Goal: Task Accomplishment & Management: Complete application form

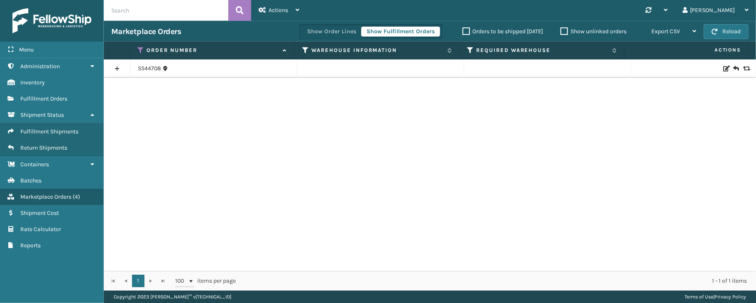
click at [138, 49] on icon at bounding box center [141, 49] width 7 height 7
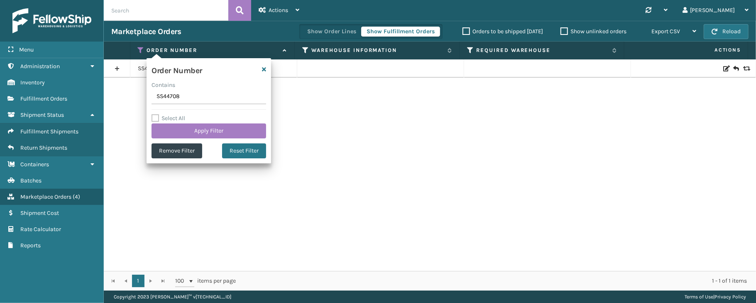
drag, startPoint x: 187, startPoint y: 97, endPoint x: 147, endPoint y: 93, distance: 40.5
click at [147, 93] on div "Order Number Contains SS44708 Select All Apply Filter Remove Filter Reset Filter" at bounding box center [209, 110] width 125 height 105
click at [185, 128] on button "Apply Filter" at bounding box center [209, 130] width 115 height 15
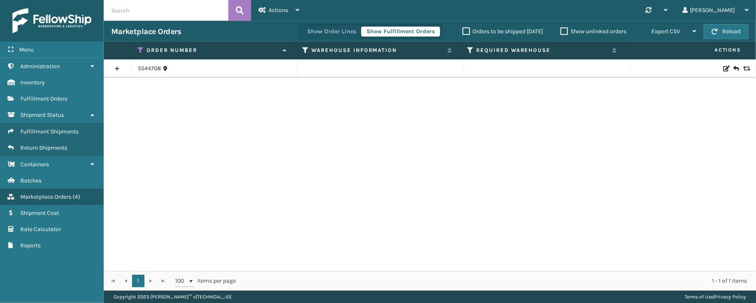
click at [113, 69] on link at bounding box center [117, 68] width 26 height 13
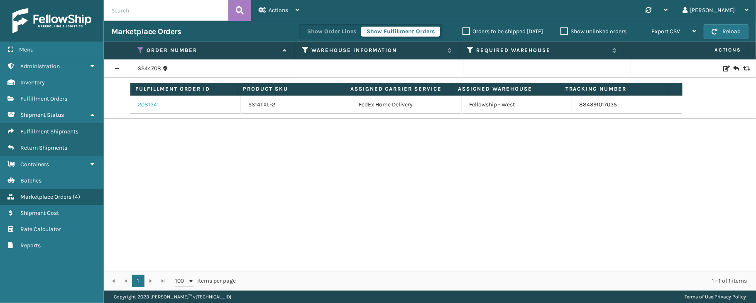
click at [154, 108] on link "2081241" at bounding box center [148, 104] width 21 height 8
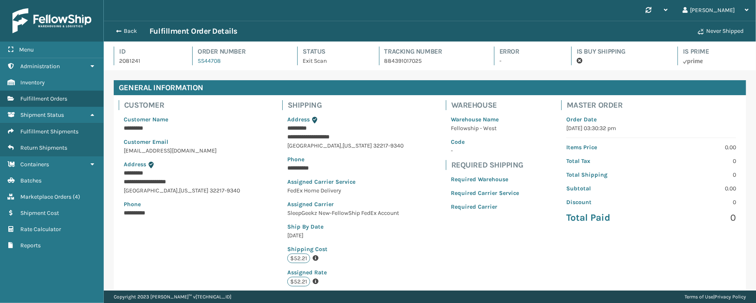
scroll to position [19, 652]
click at [133, 30] on button "Back" at bounding box center [130, 30] width 38 height 7
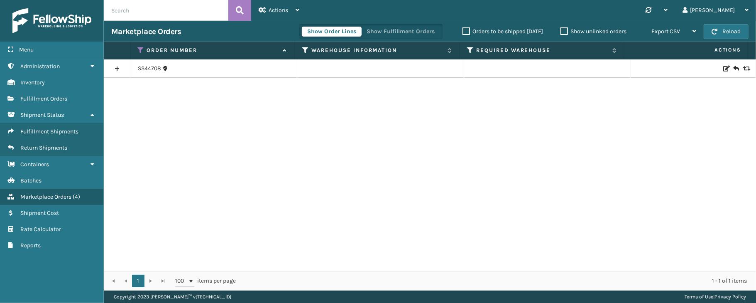
click at [114, 67] on link at bounding box center [117, 68] width 26 height 13
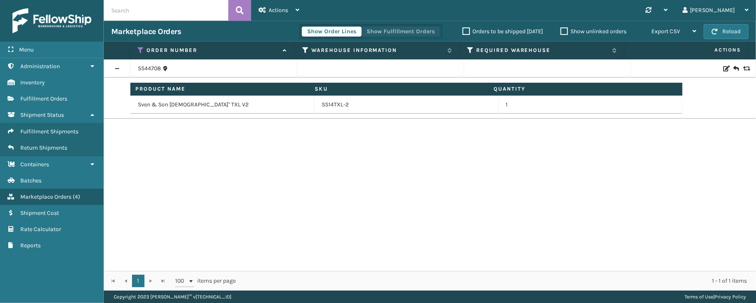
click at [389, 28] on button "Show Fulfillment Orders" at bounding box center [400, 32] width 79 height 10
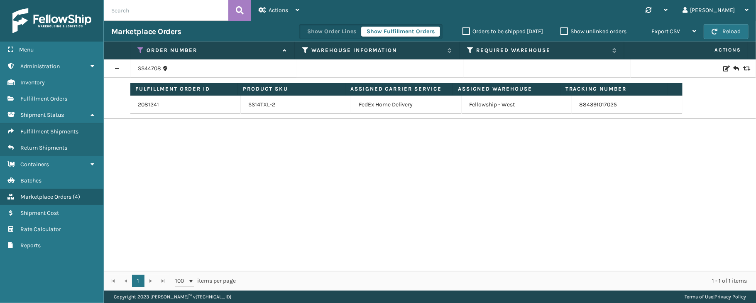
drag, startPoint x: 150, startPoint y: 70, endPoint x: 120, endPoint y: 168, distance: 102.4
click at [120, 168] on div "SS44708 Fulfillment Order ID Product SKU Assigned Carrier Service Assigned Ware…" at bounding box center [430, 164] width 652 height 211
click at [55, 291] on div "Menu Administration Inventory Fulfillment Orders Shipment Status Fulfillment Sh…" at bounding box center [52, 151] width 104 height 303
click at [291, 5] on div "Actions" at bounding box center [279, 10] width 41 height 21
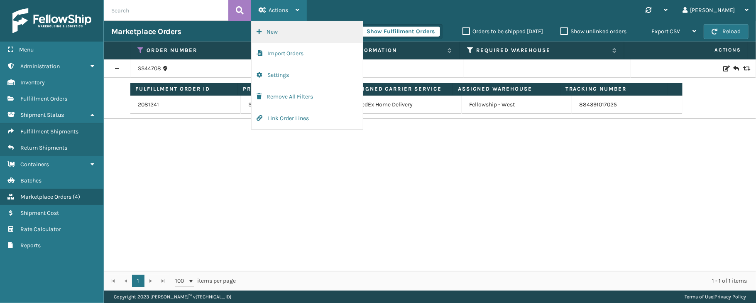
click at [274, 31] on button "New" at bounding box center [307, 32] width 111 height 22
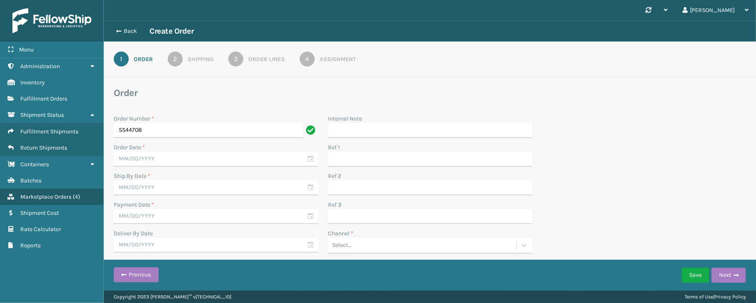
type input "SS44708"
click at [606, 180] on div "Order Number * SS44708 Order Date * Ship By Date * Payment Date * Deliver By Da…" at bounding box center [430, 198] width 642 height 179
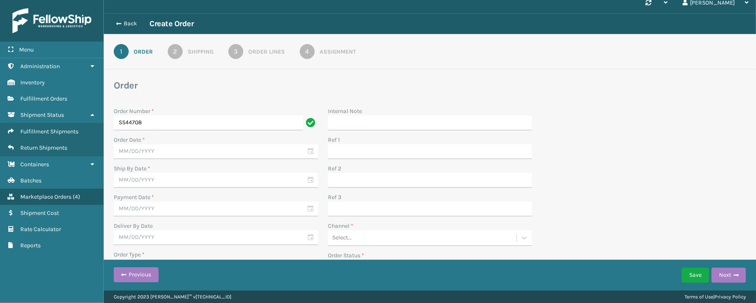
scroll to position [28, 0]
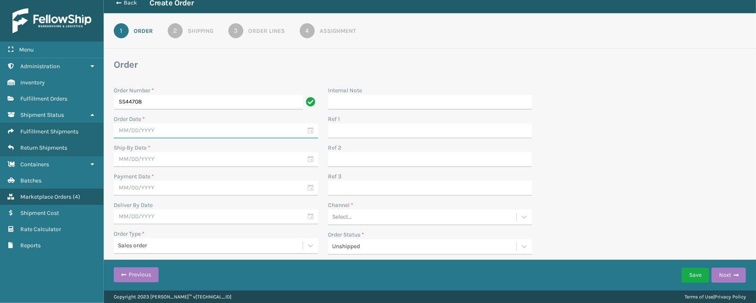
click at [306, 129] on input "text" at bounding box center [216, 130] width 204 height 15
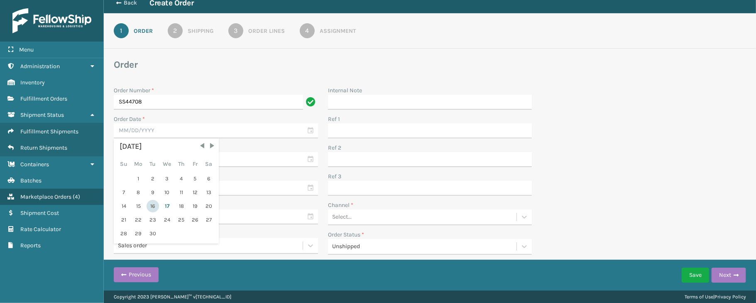
click at [152, 205] on div "16" at bounding box center [153, 206] width 12 height 12
type input "[DATE]"
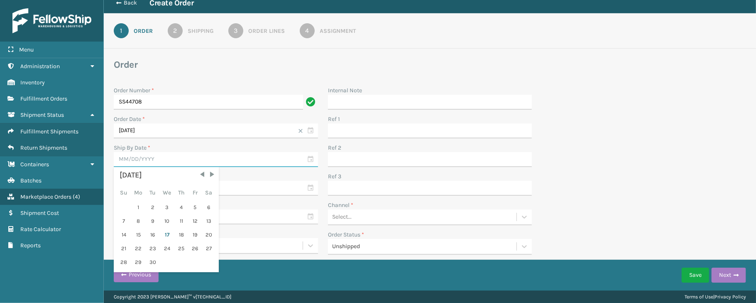
click at [309, 160] on input "text" at bounding box center [216, 159] width 204 height 15
click at [155, 231] on div "16" at bounding box center [153, 234] width 12 height 12
type input "[DATE]"
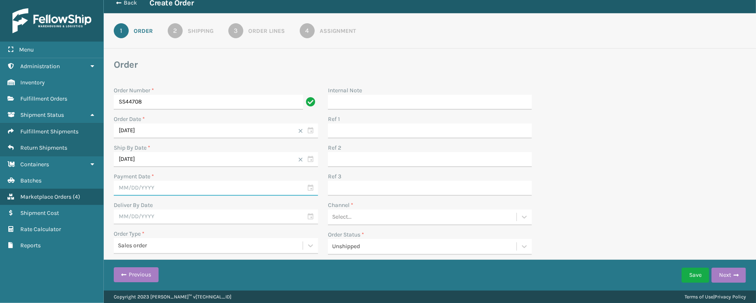
click at [311, 191] on input "text" at bounding box center [216, 188] width 204 height 15
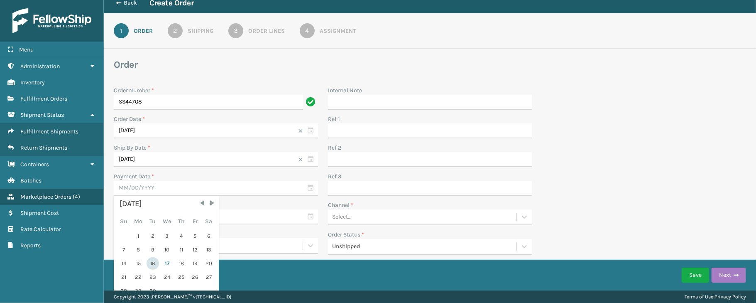
click at [156, 262] on div "16" at bounding box center [153, 263] width 12 height 12
type input "[DATE]"
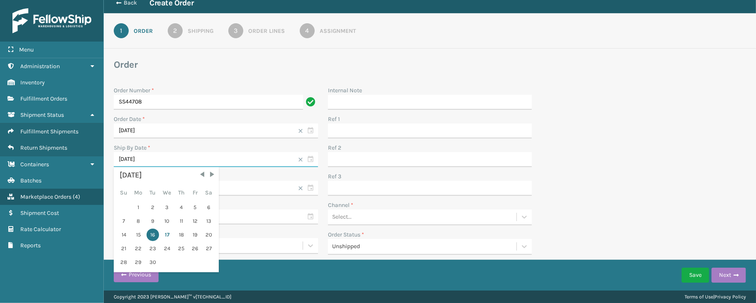
click at [308, 159] on input "[DATE]" at bounding box center [216, 159] width 204 height 15
click at [166, 232] on div "17" at bounding box center [167, 234] width 14 height 12
type input "[DATE]"
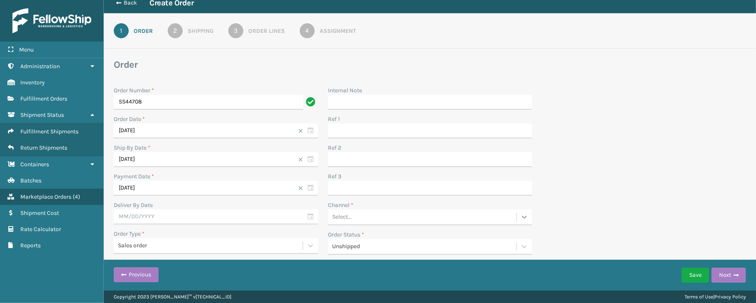
click at [522, 214] on icon at bounding box center [524, 217] width 8 height 8
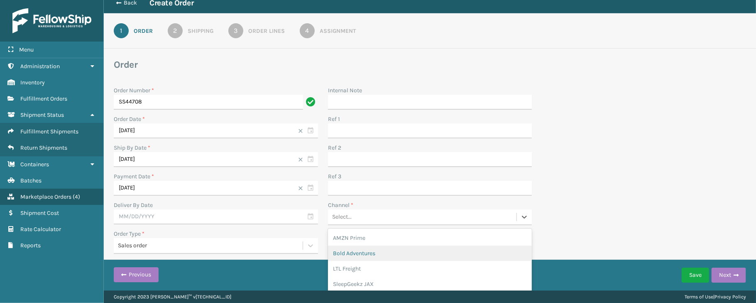
scroll to position [24, 0]
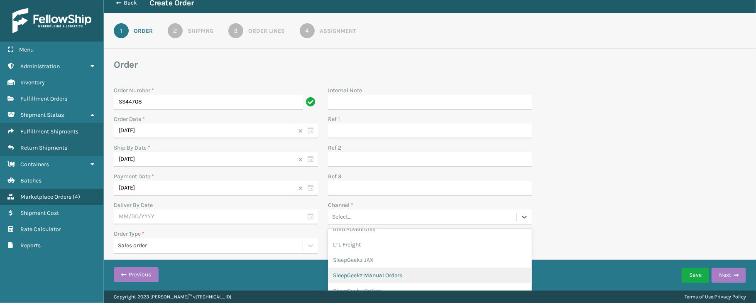
click at [405, 276] on div "SleepGeekz Manual Orders" at bounding box center [430, 274] width 204 height 15
click at [522, 219] on icon at bounding box center [524, 217] width 8 height 8
click at [380, 286] on div "SleepGeekz JAX" at bounding box center [430, 283] width 204 height 15
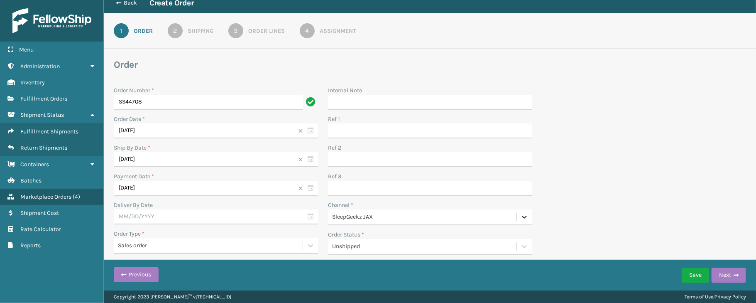
click at [520, 216] on icon at bounding box center [524, 217] width 8 height 8
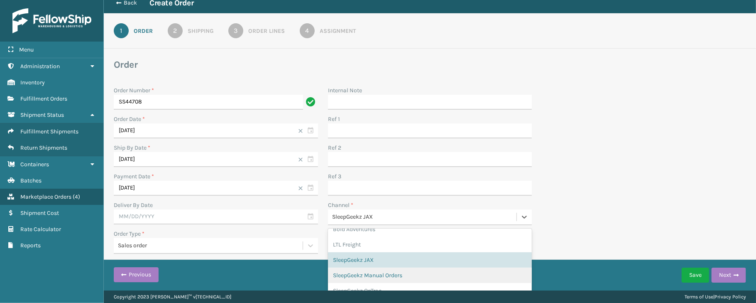
click at [369, 273] on div "SleepGeekz Manual Orders" at bounding box center [430, 274] width 204 height 15
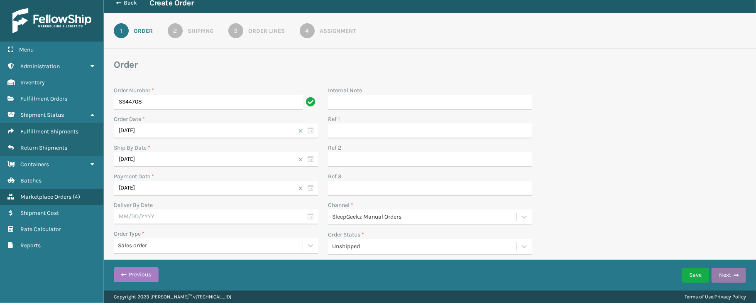
click at [727, 267] on button "Next" at bounding box center [729, 274] width 34 height 15
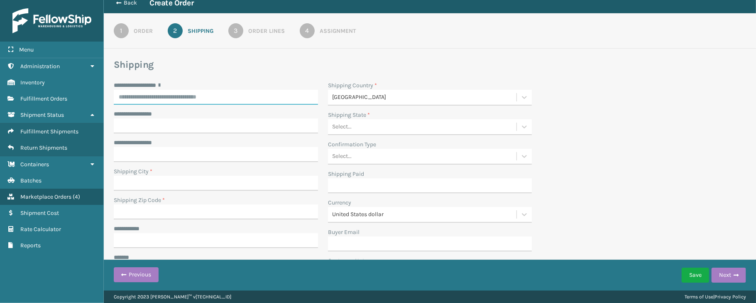
click at [176, 95] on input "**********" at bounding box center [216, 97] width 204 height 15
paste input "**********"
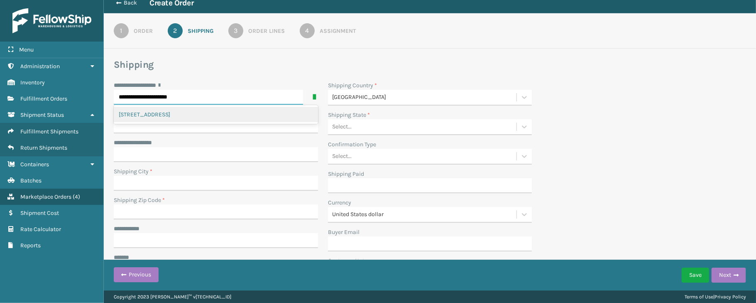
click at [195, 115] on div "[STREET_ADDRESS]" at bounding box center [216, 114] width 204 height 15
type input "**********"
type input "[GEOGRAPHIC_DATA]"
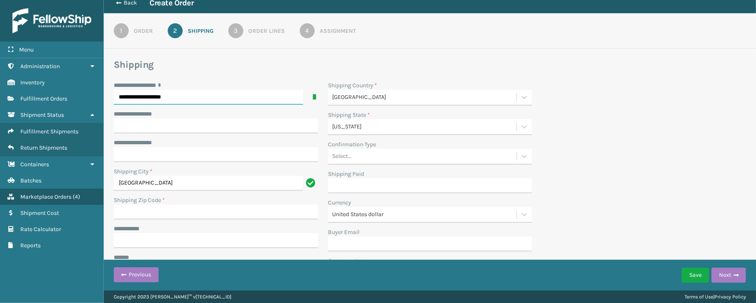
type input "32217-9340"
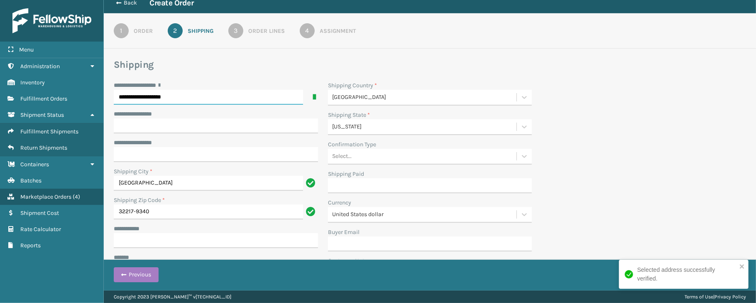
type input "**********"
click at [602, 188] on div "**********" at bounding box center [430, 183] width 642 height 204
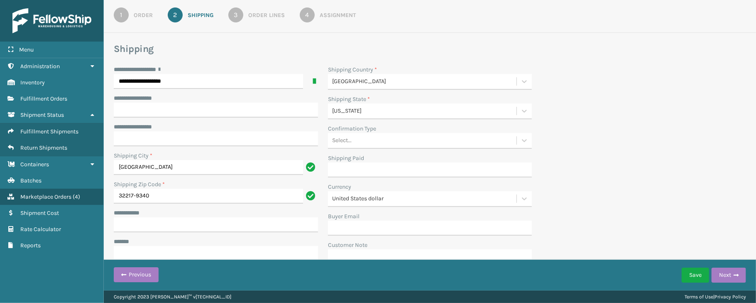
scroll to position [53, 0]
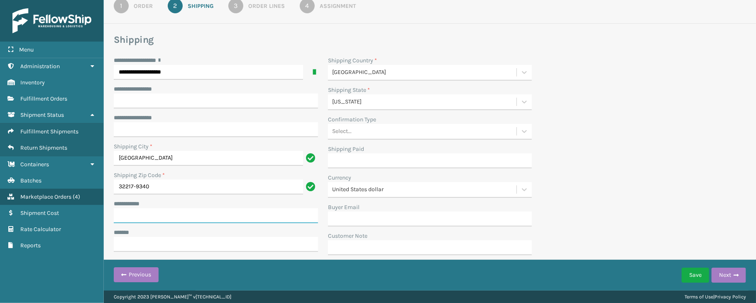
click at [144, 220] on input "**********" at bounding box center [216, 215] width 204 height 15
paste input "*********"
click at [151, 214] on input "*********" at bounding box center [208, 215] width 189 height 15
type input "*********"
click at [143, 247] on input "***** *" at bounding box center [216, 244] width 204 height 15
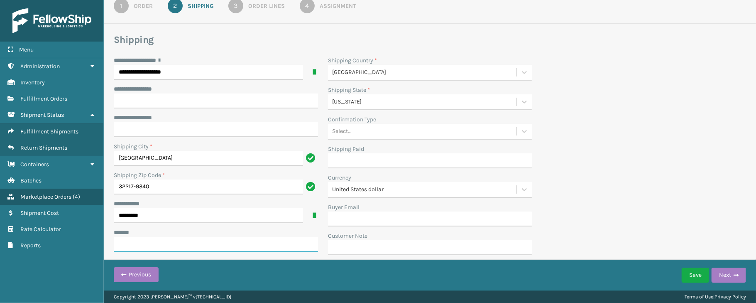
paste input "**********"
type input "**********"
click at [597, 133] on div "**********" at bounding box center [430, 158] width 642 height 204
click at [731, 270] on button "Next" at bounding box center [729, 274] width 34 height 15
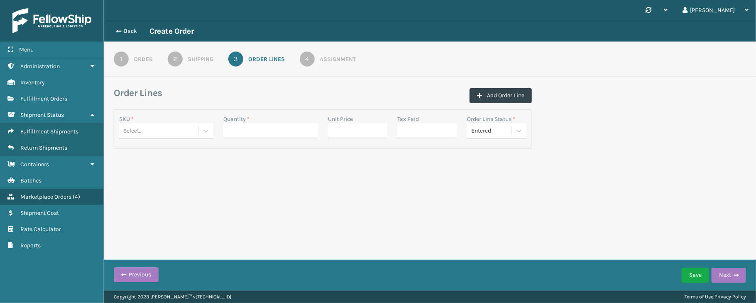
click at [188, 130] on div "Select..." at bounding box center [158, 131] width 79 height 14
paste input "SS14TXL-2"
type input "SS14TXL-2"
click at [144, 144] on div "SS14TXL-2" at bounding box center [166, 151] width 94 height 15
click at [246, 130] on input "Quantity *" at bounding box center [270, 130] width 94 height 15
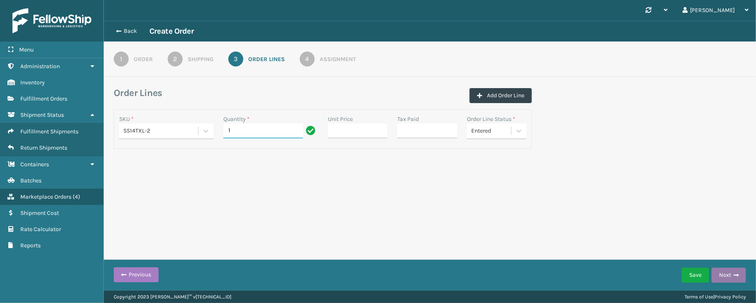
type input "1"
click at [723, 270] on button "Next" at bounding box center [729, 274] width 34 height 15
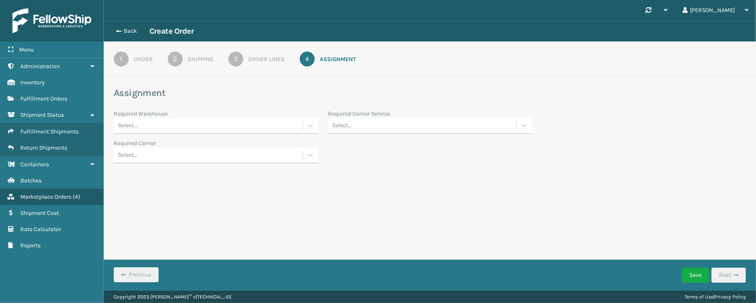
click at [291, 121] on div "Select..." at bounding box center [208, 126] width 189 height 14
click at [179, 191] on div "SleepGeekz Warehouse" at bounding box center [216, 192] width 204 height 15
click at [385, 124] on div "Select..." at bounding box center [422, 126] width 189 height 14
click at [378, 230] on div "FedEx Home Delivery" at bounding box center [430, 225] width 204 height 15
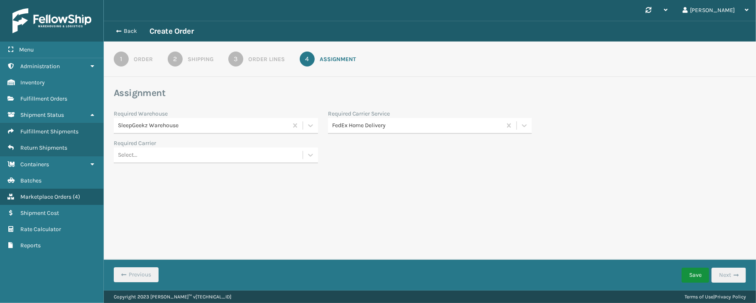
click at [702, 278] on button "Save" at bounding box center [695, 274] width 27 height 15
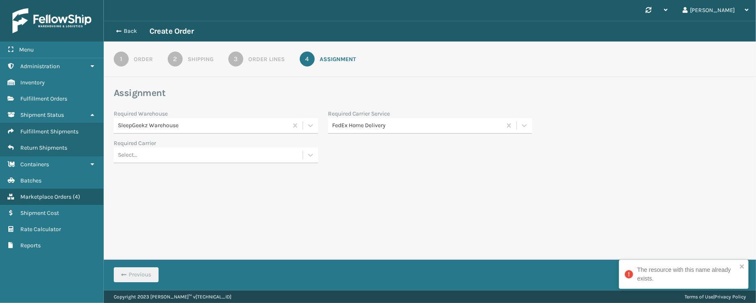
click at [135, 56] on div "Order" at bounding box center [143, 59] width 19 height 9
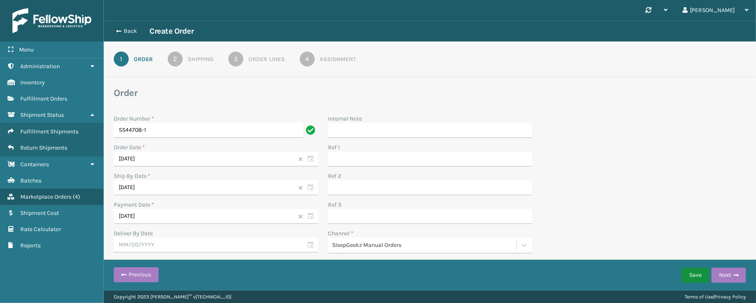
type input "SS44708-1"
click at [690, 276] on button "Save" at bounding box center [695, 274] width 27 height 15
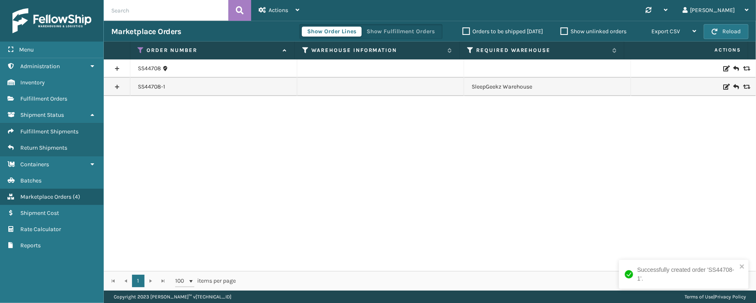
click at [117, 86] on link at bounding box center [117, 86] width 26 height 13
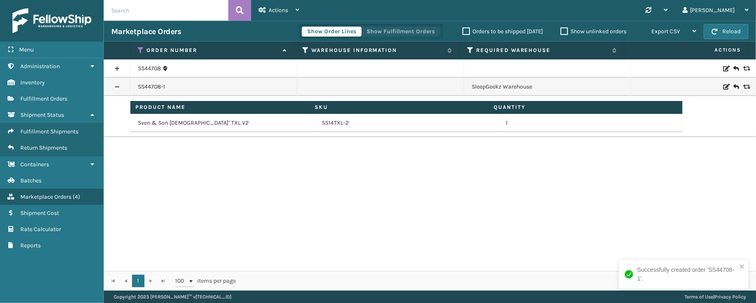
click at [405, 35] on button "Show Fulfillment Orders" at bounding box center [400, 32] width 79 height 10
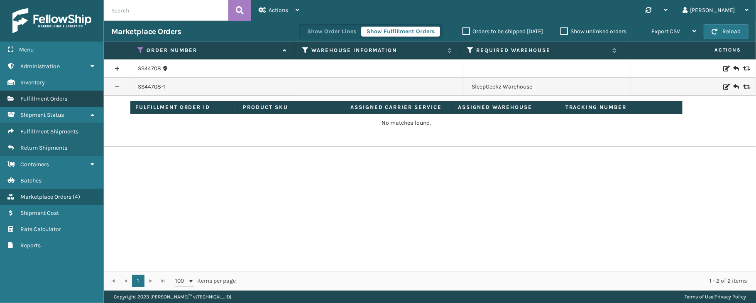
click at [48, 102] on span "Fulfillment Orders" at bounding box center [43, 98] width 47 height 7
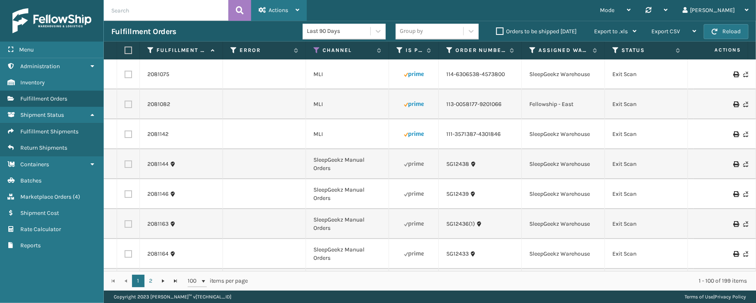
click at [270, 6] on div "Actions" at bounding box center [279, 10] width 41 height 21
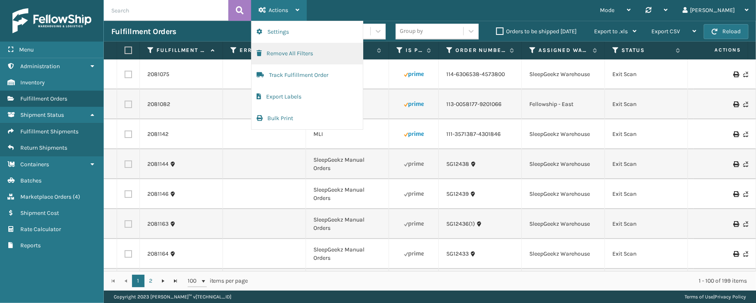
click at [289, 54] on button "Remove All Filters" at bounding box center [307, 54] width 111 height 22
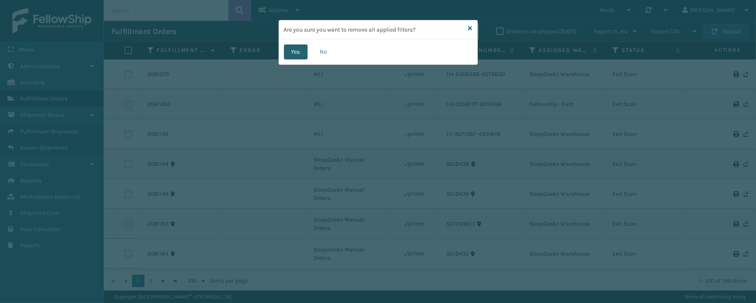
click at [298, 47] on button "Yes" at bounding box center [296, 51] width 24 height 15
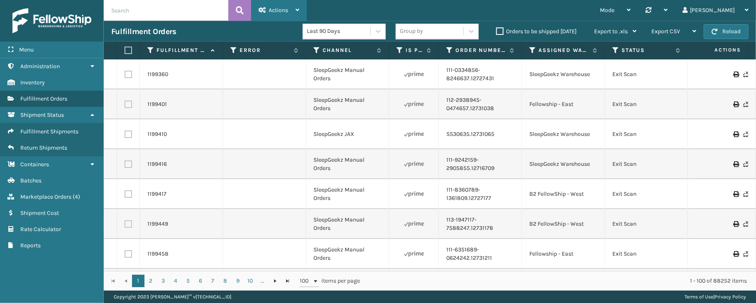
click at [279, 7] on span "Actions" at bounding box center [279, 10] width 20 height 7
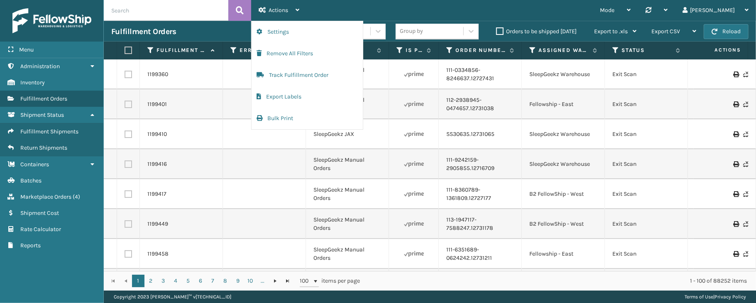
click at [380, 6] on div "Mode Regular Mode Picking Mode Labeling Mode Palletizing Mode Exit Scan Mode Sy…" at bounding box center [531, 10] width 449 height 21
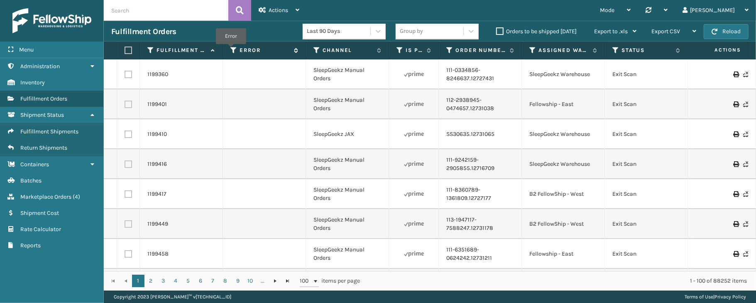
click at [231, 50] on icon at bounding box center [233, 49] width 7 height 7
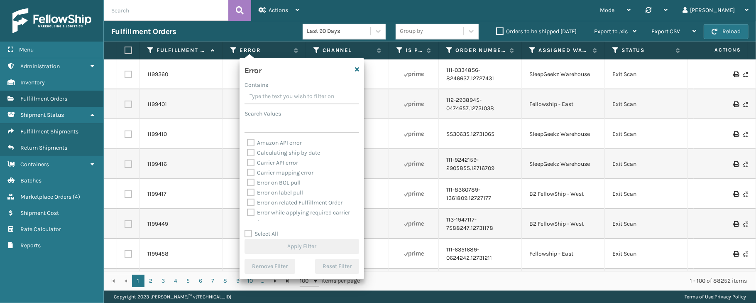
click at [261, 231] on label "Select All" at bounding box center [262, 233] width 34 height 7
click at [261, 230] on input "Select All" at bounding box center [307, 229] width 125 height 1
checkbox input "true"
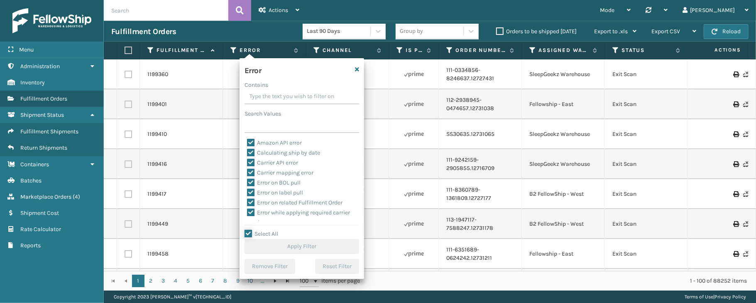
checkbox input "true"
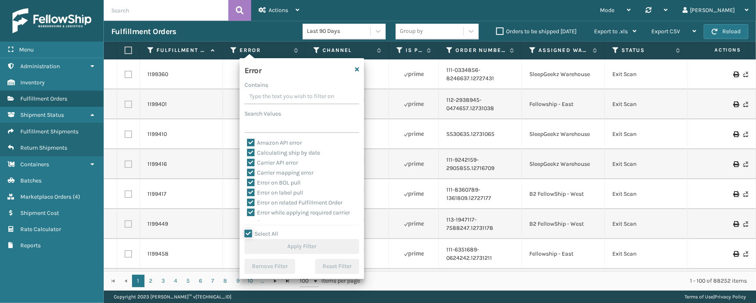
checkbox input "true"
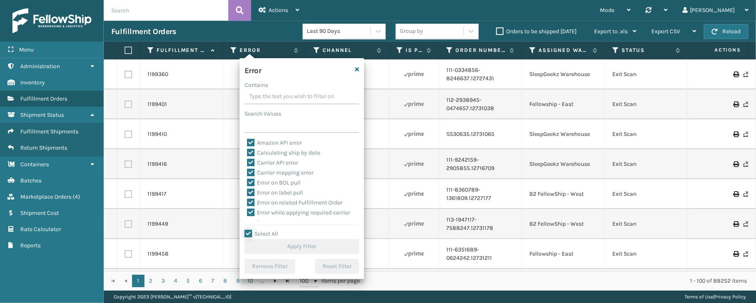
checkbox input "true"
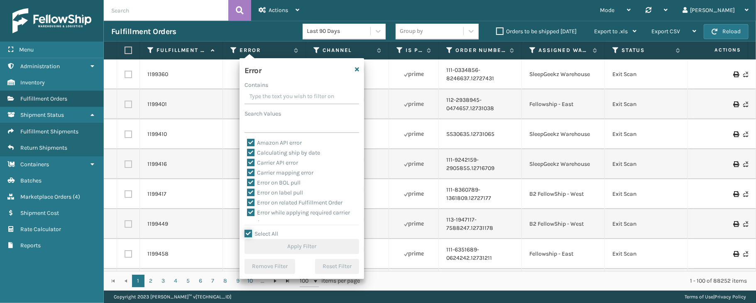
checkbox input "true"
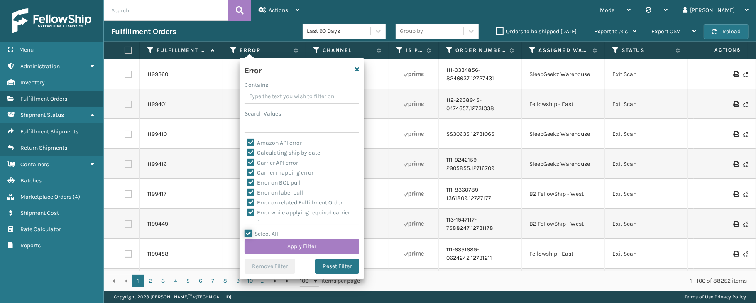
scroll to position [186, 0]
click at [291, 214] on label "To be cancelled" at bounding box center [271, 215] width 49 height 7
click at [247, 214] on input "To be cancelled" at bounding box center [247, 213] width 0 height 5
checkbox input "false"
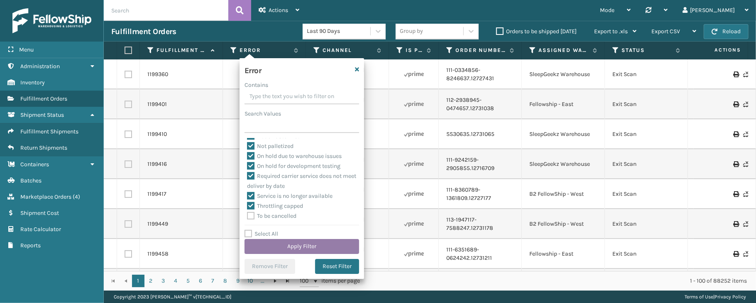
click at [289, 246] on button "Apply Filter" at bounding box center [302, 246] width 115 height 15
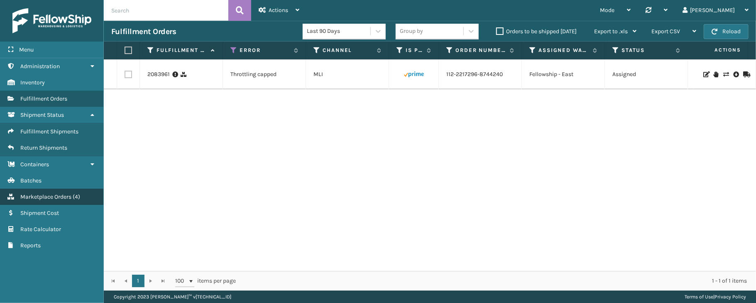
click at [59, 198] on span "Marketplace Orders" at bounding box center [45, 196] width 51 height 7
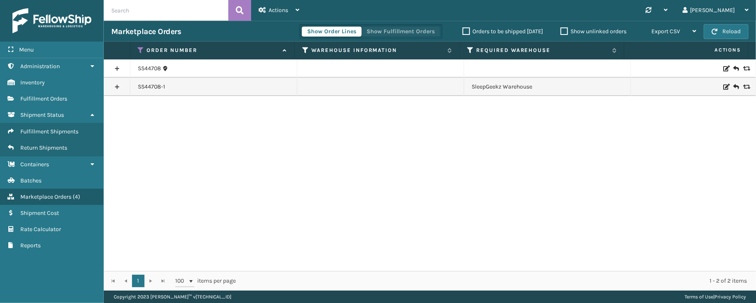
click at [386, 30] on button "Show Fulfillment Orders" at bounding box center [400, 32] width 79 height 10
click at [119, 93] on link at bounding box center [117, 86] width 26 height 13
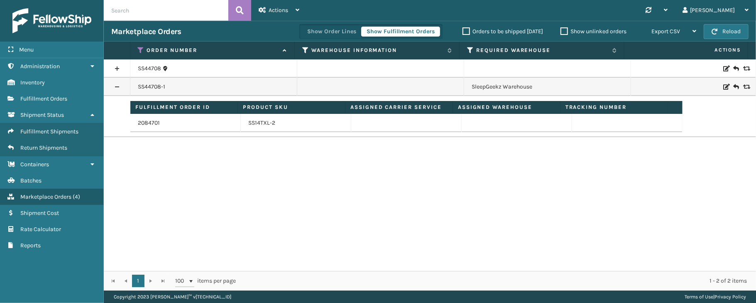
click at [116, 72] on link at bounding box center [117, 68] width 26 height 13
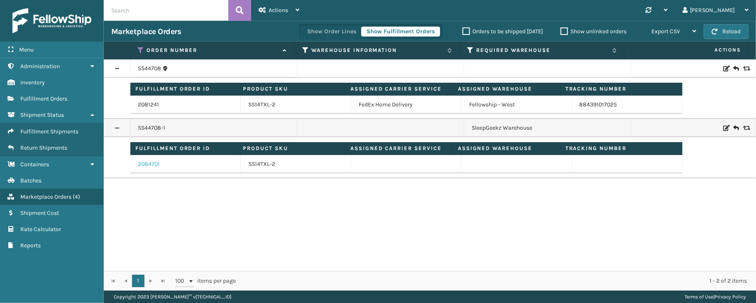
click at [154, 164] on link "2084701" at bounding box center [149, 164] width 22 height 8
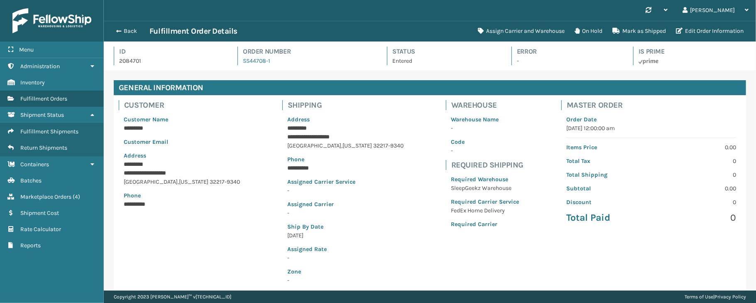
scroll to position [19, 652]
click at [510, 29] on button "Assign Carrier and Warehouse" at bounding box center [521, 31] width 97 height 17
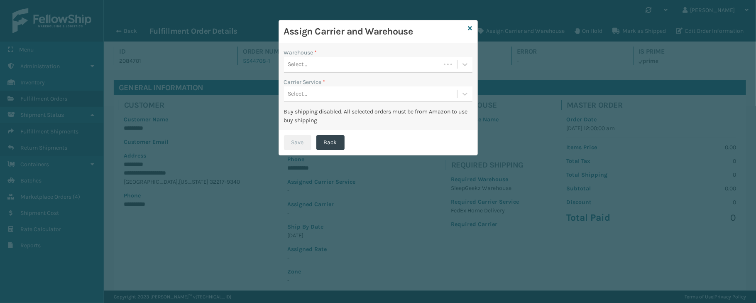
click at [373, 61] on div "Select..." at bounding box center [362, 65] width 157 height 14
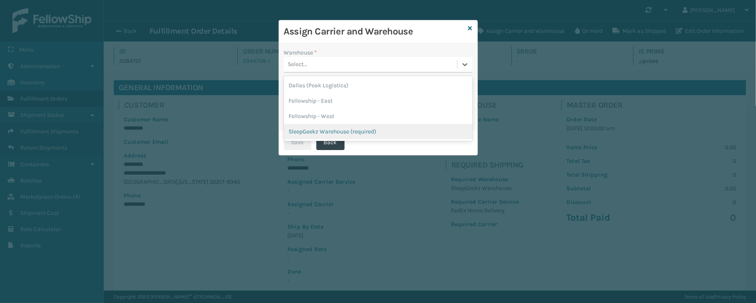
click at [328, 131] on div "SleepGeekz Warehouse (required)" at bounding box center [378, 131] width 188 height 15
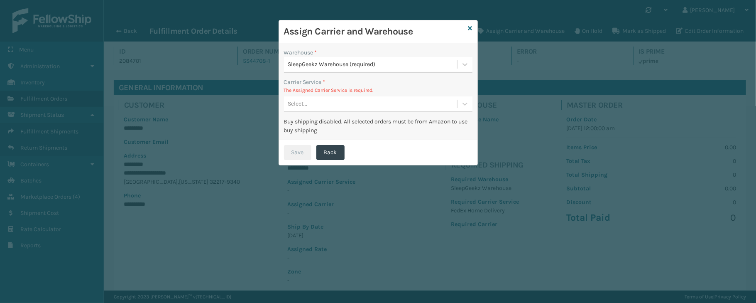
click at [344, 99] on div "Select..." at bounding box center [370, 104] width 173 height 14
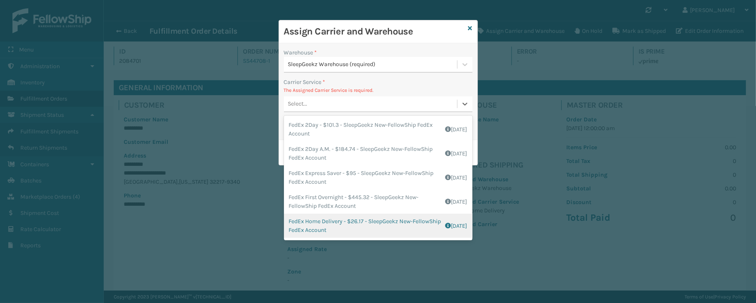
click at [348, 223] on div "FedEx Home Delivery - $26.17 - SleepGeekz New-FellowShip FedEx Account Shipping…" at bounding box center [378, 225] width 188 height 24
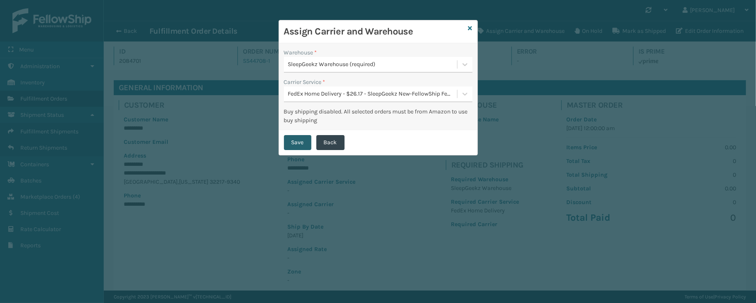
click at [301, 145] on button "Save" at bounding box center [297, 142] width 27 height 15
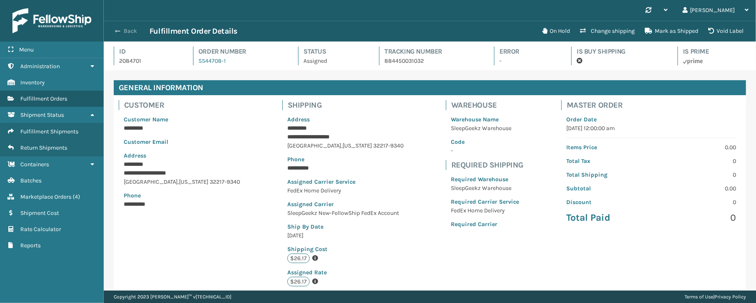
click at [130, 30] on button "Back" at bounding box center [130, 30] width 38 height 7
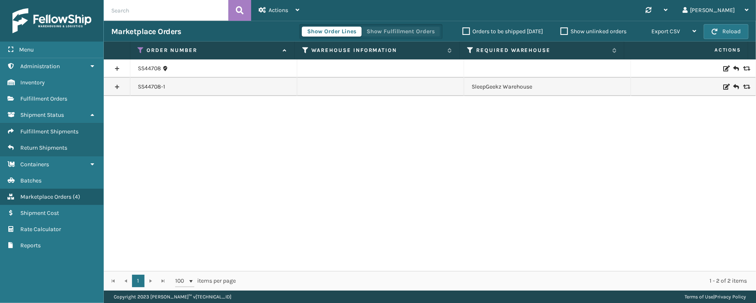
click at [396, 31] on button "Show Fulfillment Orders" at bounding box center [400, 32] width 79 height 10
click at [118, 87] on link at bounding box center [117, 86] width 26 height 13
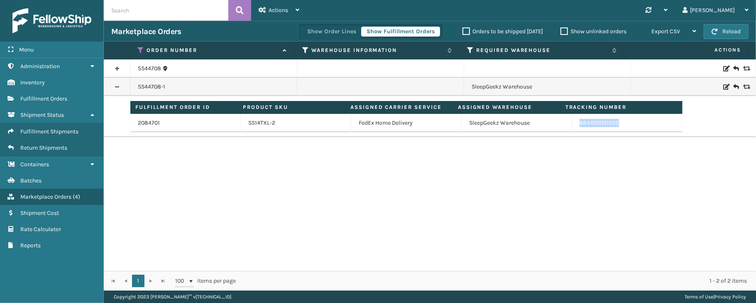
drag, startPoint x: 620, startPoint y: 122, endPoint x: 570, endPoint y: 125, distance: 50.3
click at [572, 125] on td "884450031032" at bounding box center [627, 123] width 110 height 18
copy link "884450031032"
click at [54, 281] on div "Menu Administration Inventory Fulfillment Orders Shipment Status Fulfillment Sh…" at bounding box center [52, 151] width 104 height 303
click at [113, 68] on link at bounding box center [117, 68] width 26 height 13
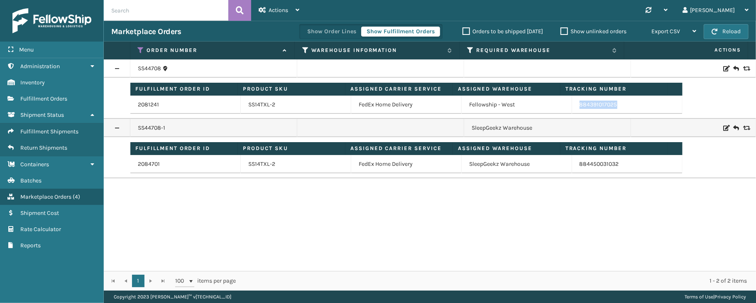
drag, startPoint x: 620, startPoint y: 100, endPoint x: 568, endPoint y: 106, distance: 52.2
click at [572, 106] on td "884391017025" at bounding box center [627, 104] width 110 height 18
copy link "884391017025"
